Goal: Information Seeking & Learning: Learn about a topic

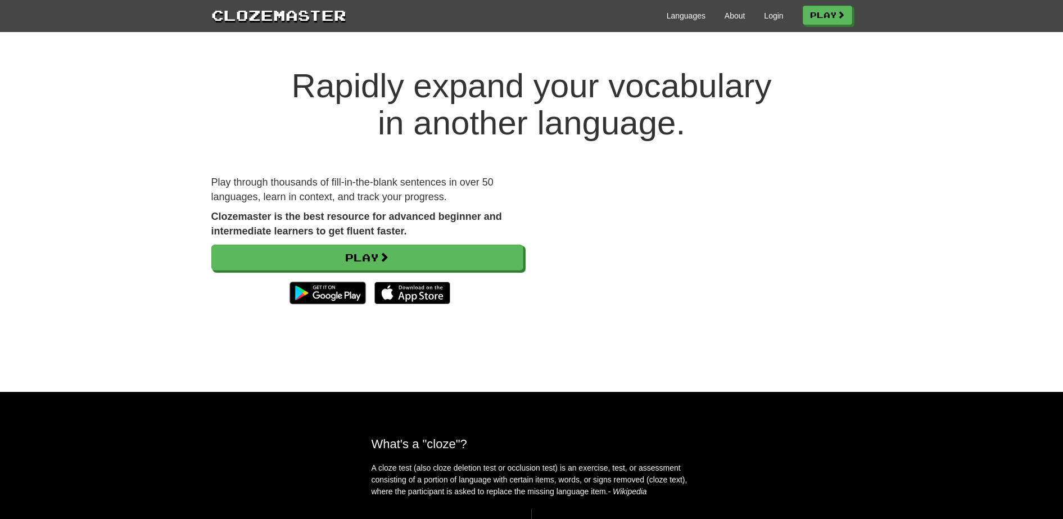
click at [360, 235] on strong "Clozemaster is the best resource for advanced beginner and intermediate learner…" at bounding box center [356, 224] width 291 height 26
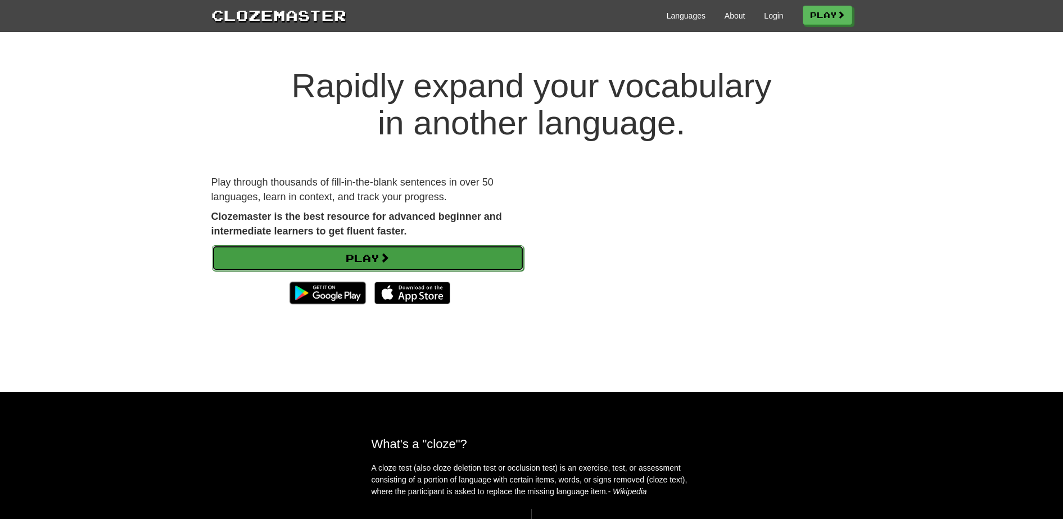
click at [440, 261] on link "Play" at bounding box center [368, 258] width 312 height 26
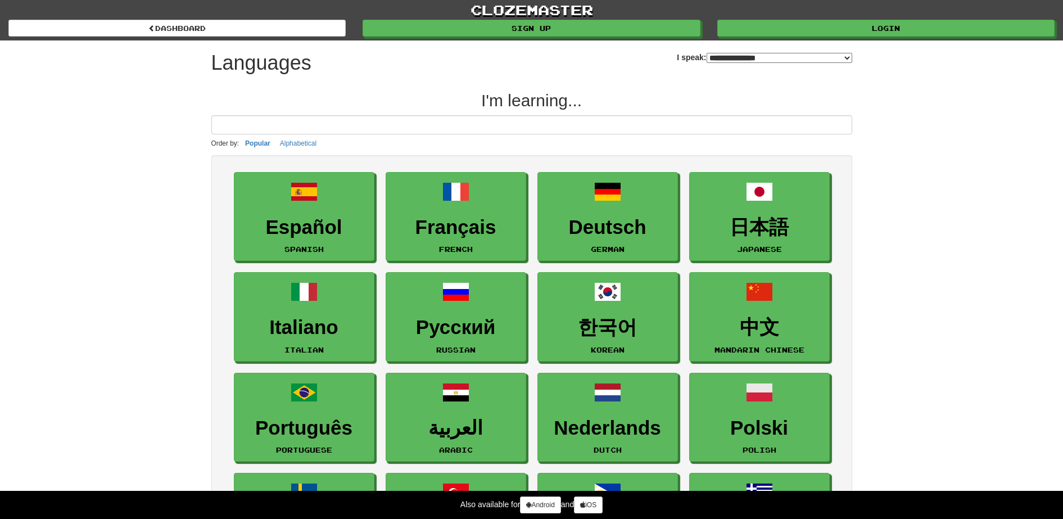
select select "*******"
click at [557, 123] on input at bounding box center [531, 124] width 641 height 19
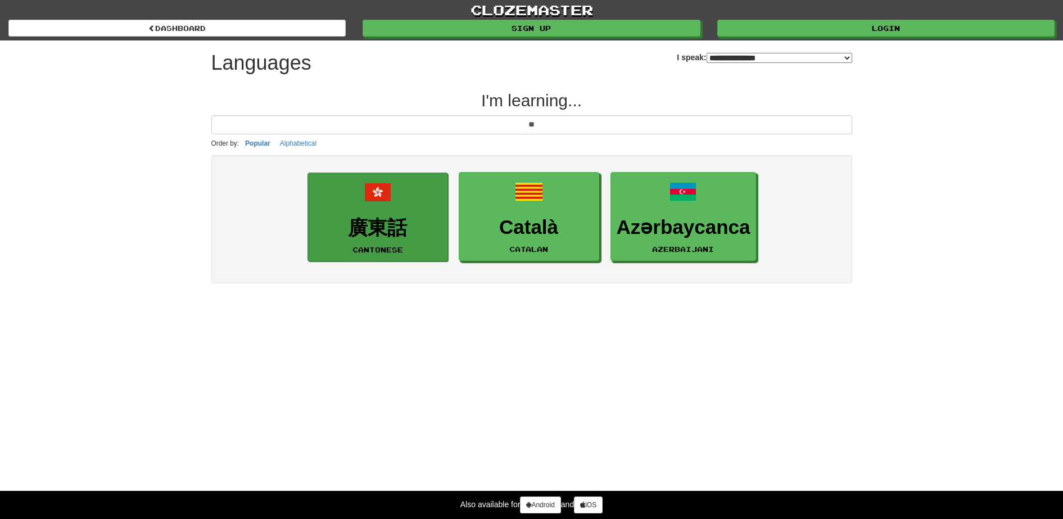
type input "**"
click at [415, 252] on link "廣東話 Cantonese" at bounding box center [378, 217] width 141 height 89
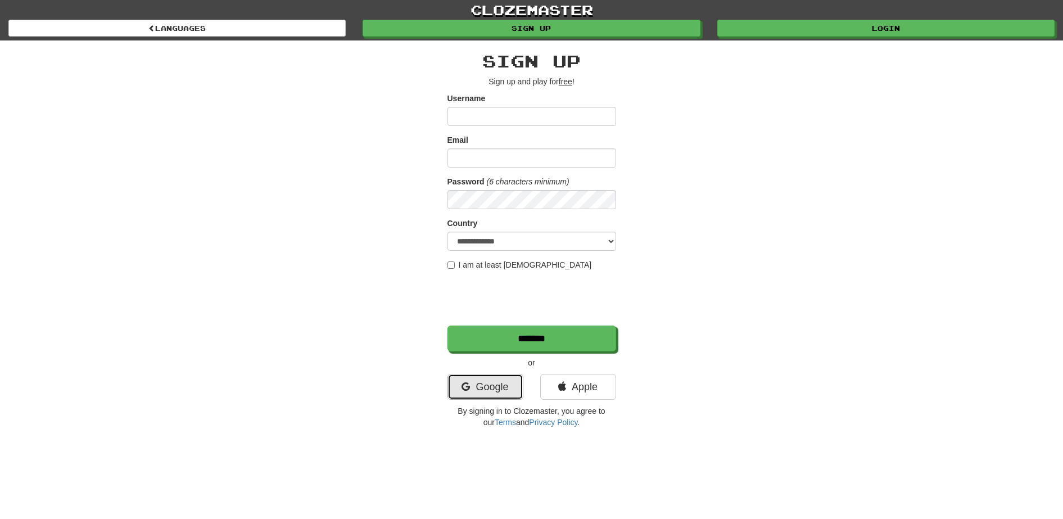
click at [496, 384] on link "Google" at bounding box center [486, 387] width 76 height 26
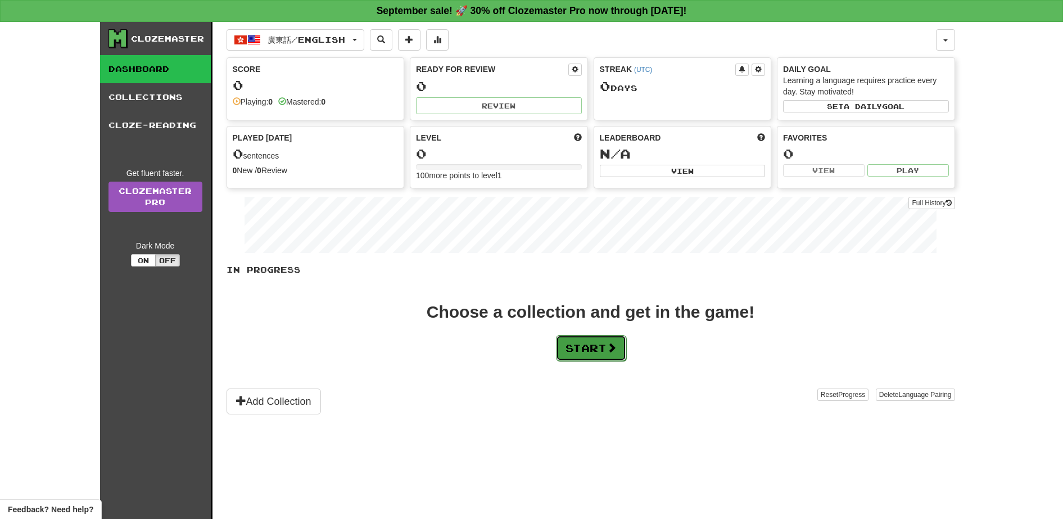
click at [599, 342] on button "Start" at bounding box center [591, 348] width 70 height 26
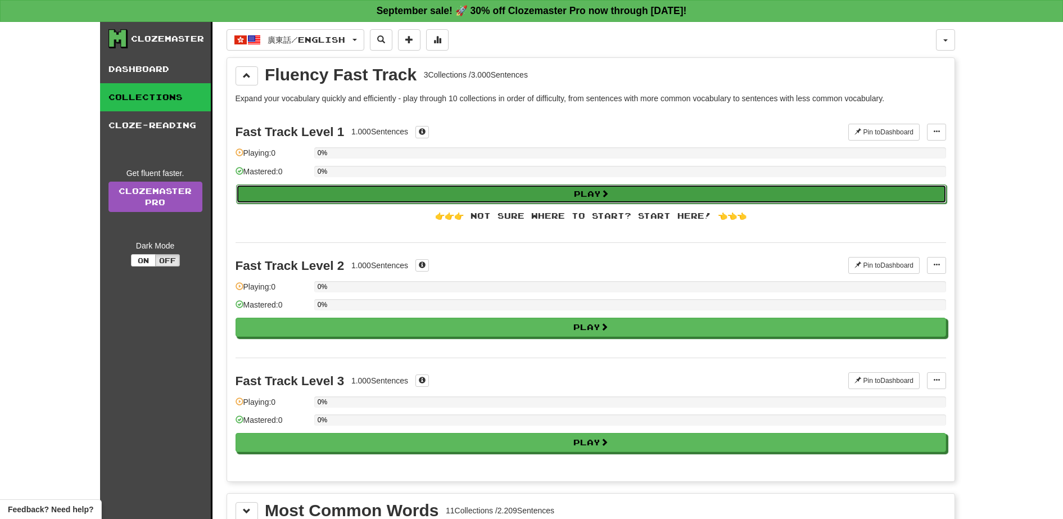
click at [422, 185] on button "Play" at bounding box center [591, 193] width 711 height 19
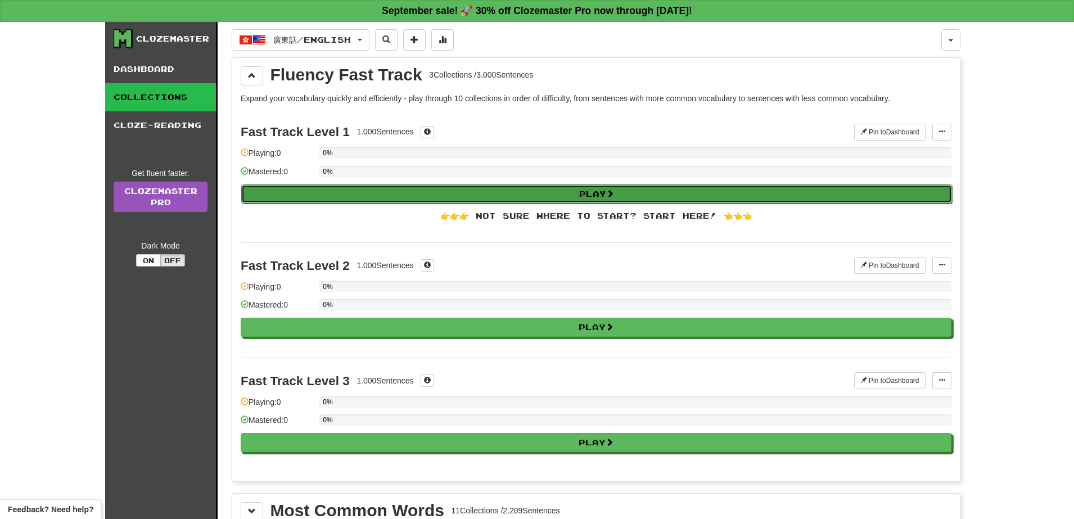
select select "**"
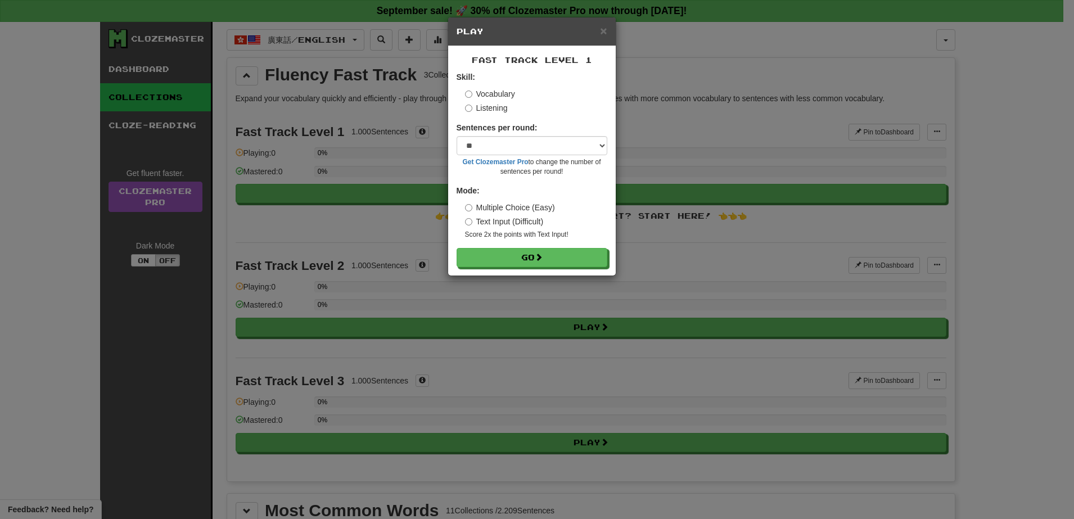
click at [463, 111] on div "Skill: Vocabulary Listening" at bounding box center [532, 92] width 151 height 42
click at [487, 108] on label "Listening" at bounding box center [486, 107] width 43 height 11
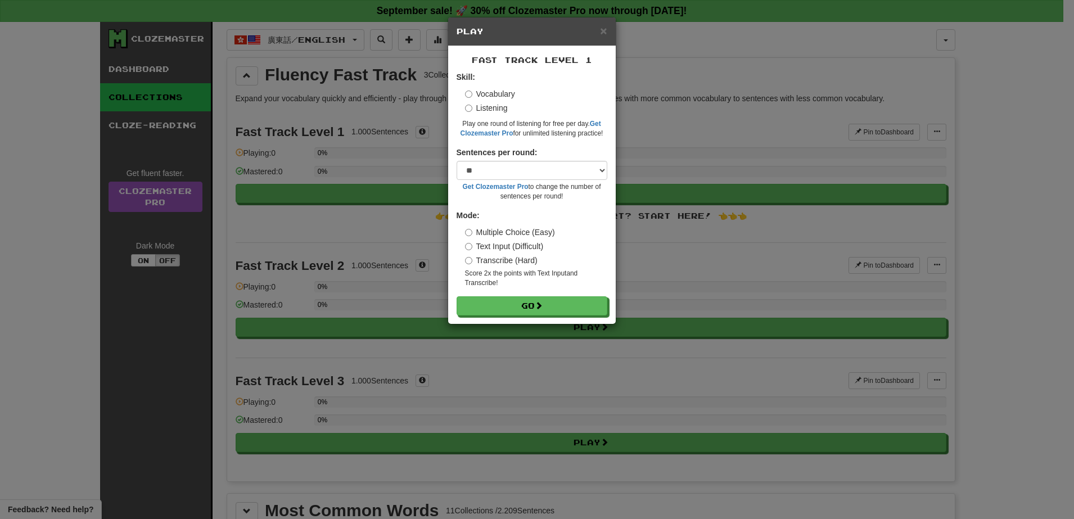
click at [484, 86] on div "Skill: Vocabulary Listening Play one round of listening for free per day. Get C…" at bounding box center [532, 104] width 151 height 67
click at [482, 91] on label "Vocabulary" at bounding box center [490, 93] width 50 height 11
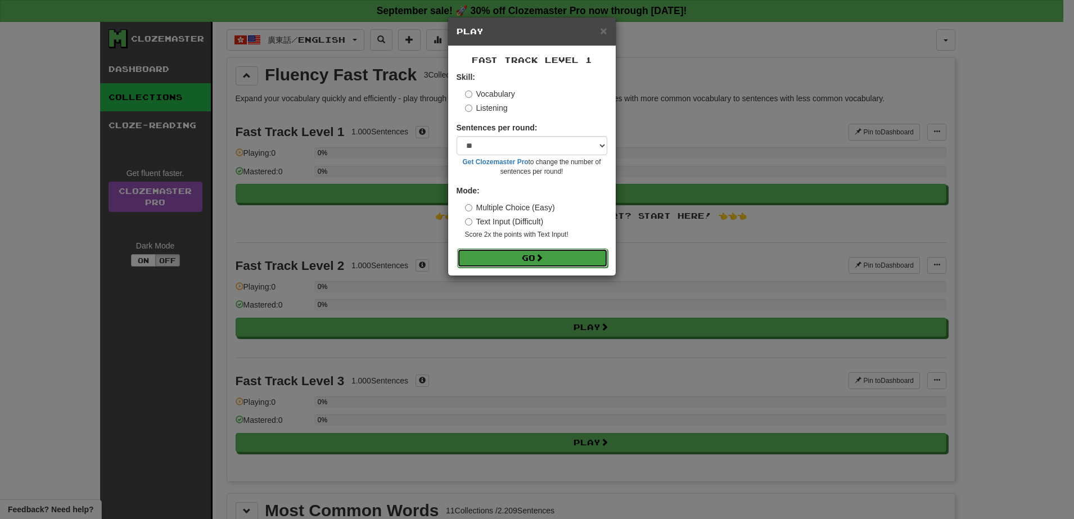
click at [543, 259] on span at bounding box center [539, 258] width 8 height 8
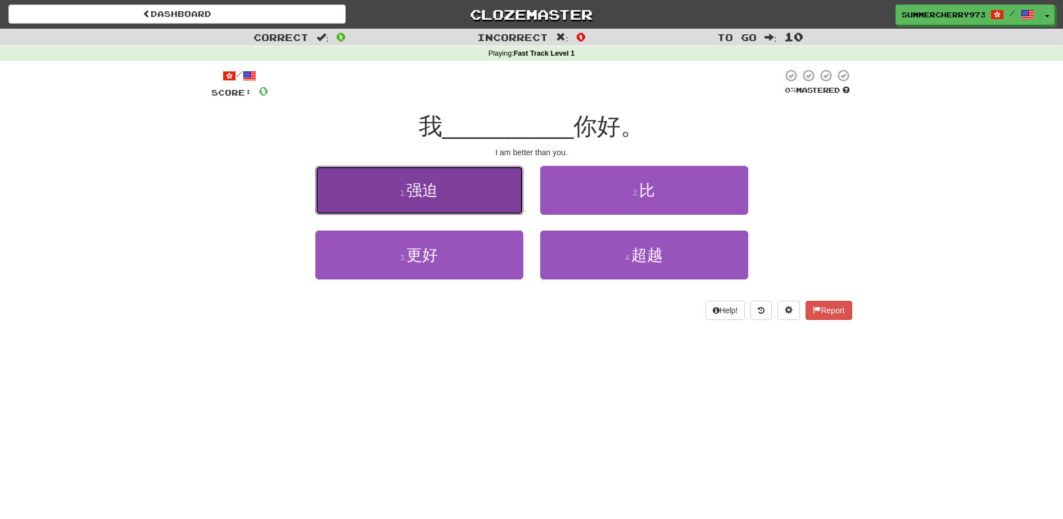
click at [400, 177] on button "1 . 强迫" at bounding box center [419, 190] width 208 height 49
